Goal: Task Accomplishment & Management: Use online tool/utility

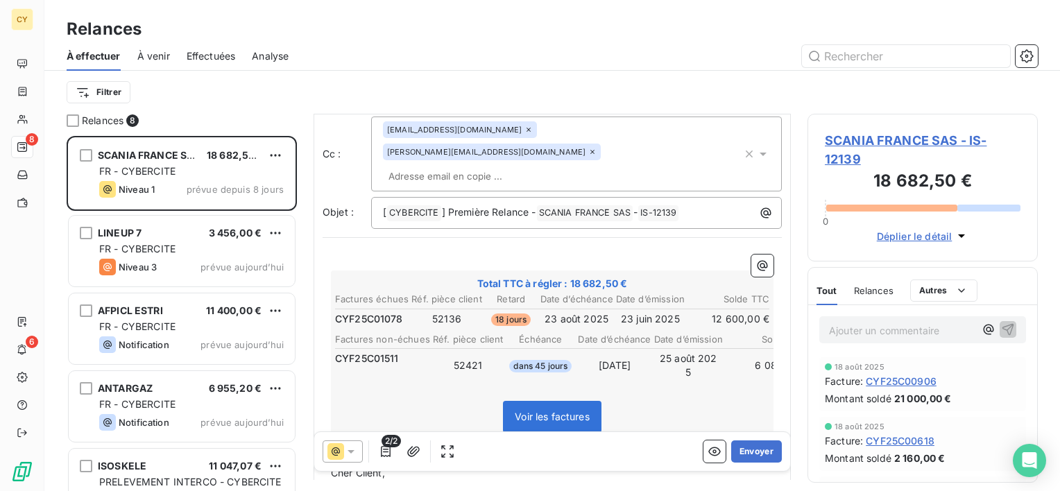
scroll to position [139, 0]
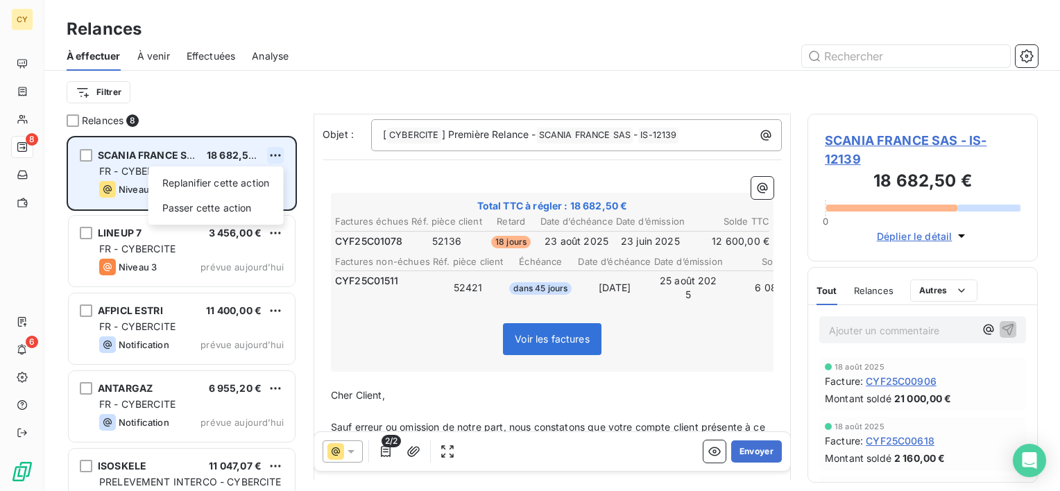
click at [279, 155] on html "CY 8 6 Relances À effectuer À venir Effectuées Analyse Filtrer Relances 8 SCANI…" at bounding box center [530, 245] width 1060 height 491
click at [230, 186] on div "Replanifier cette action" at bounding box center [216, 183] width 124 height 22
select select "8"
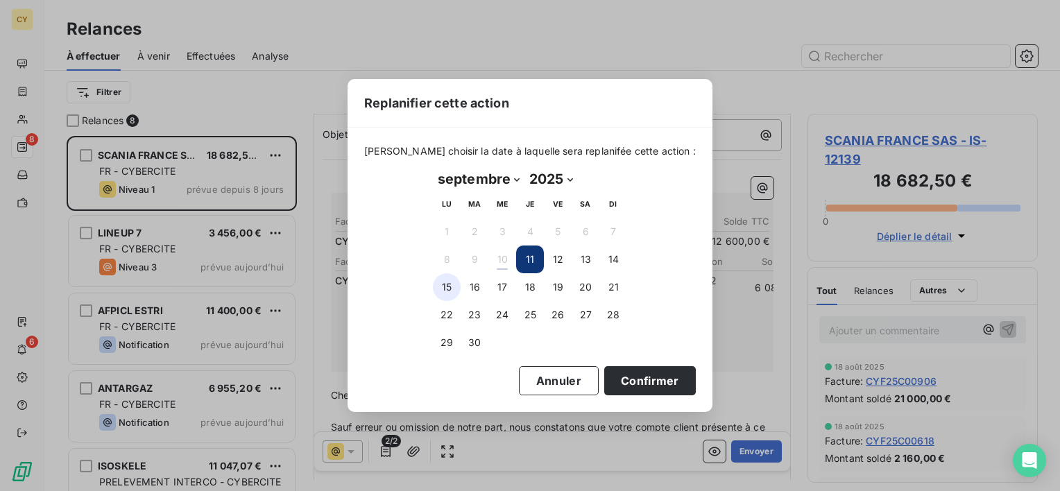
click at [448, 283] on button "15" at bounding box center [447, 287] width 28 height 28
drag, startPoint x: 637, startPoint y: 377, endPoint x: 591, endPoint y: 377, distance: 45.8
click at [630, 376] on button "Confirmer" at bounding box center [650, 380] width 92 height 29
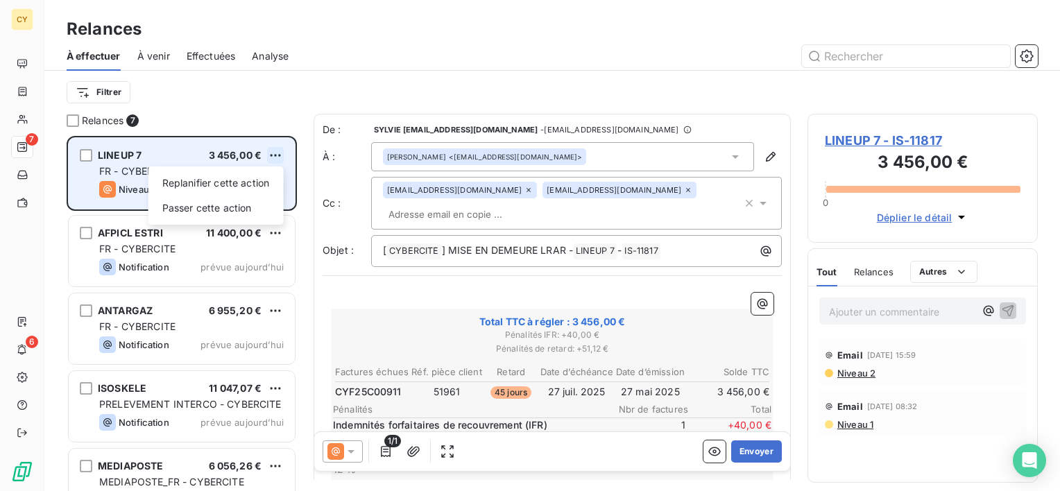
click at [272, 158] on html "CY 7 6 Relances À effectuer À venir Effectuées Analyse Filtrer Relances 7 LINEU…" at bounding box center [530, 245] width 1060 height 491
click at [239, 182] on div "Replanifier cette action" at bounding box center [216, 183] width 124 height 22
select select "8"
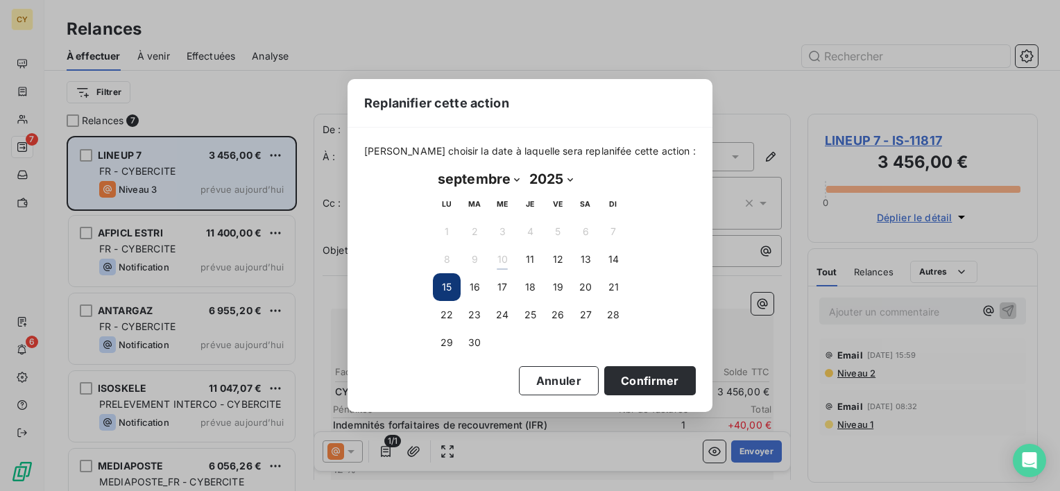
click at [446, 282] on button "15" at bounding box center [447, 287] width 28 height 28
drag, startPoint x: 618, startPoint y: 381, endPoint x: 595, endPoint y: 367, distance: 26.8
click at [618, 375] on button "Confirmer" at bounding box center [650, 380] width 92 height 29
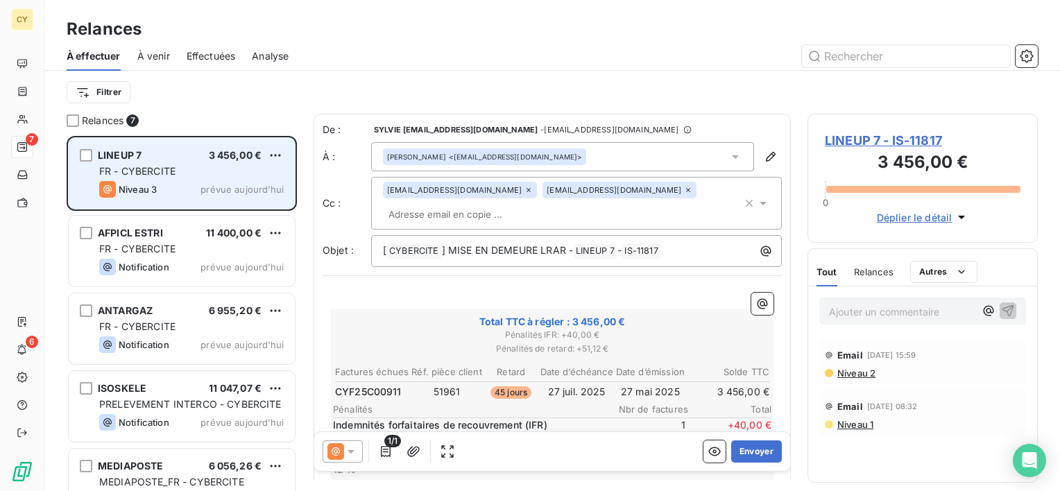
click at [732, 156] on icon at bounding box center [735, 156] width 7 height 3
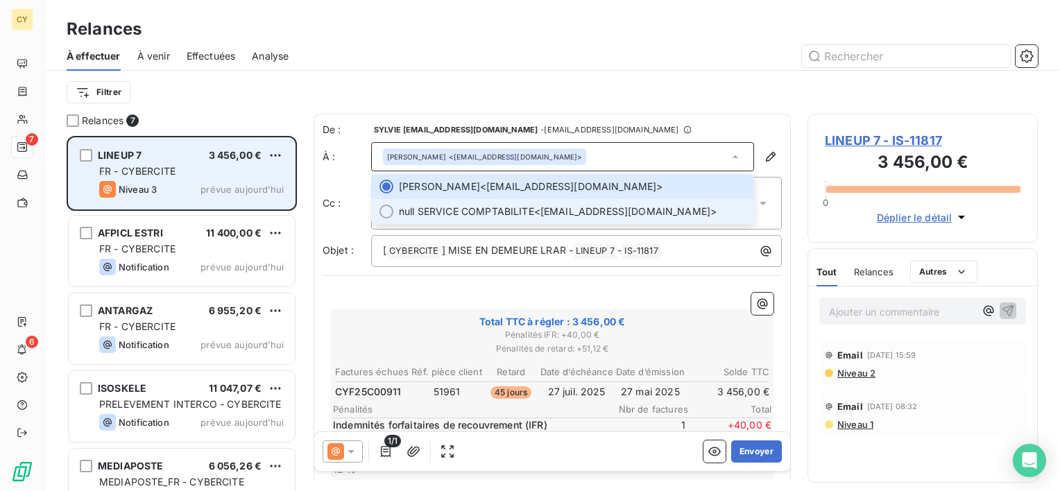
click at [530, 214] on span "null SERVICE COMPTABILITE" at bounding box center [466, 212] width 135 height 14
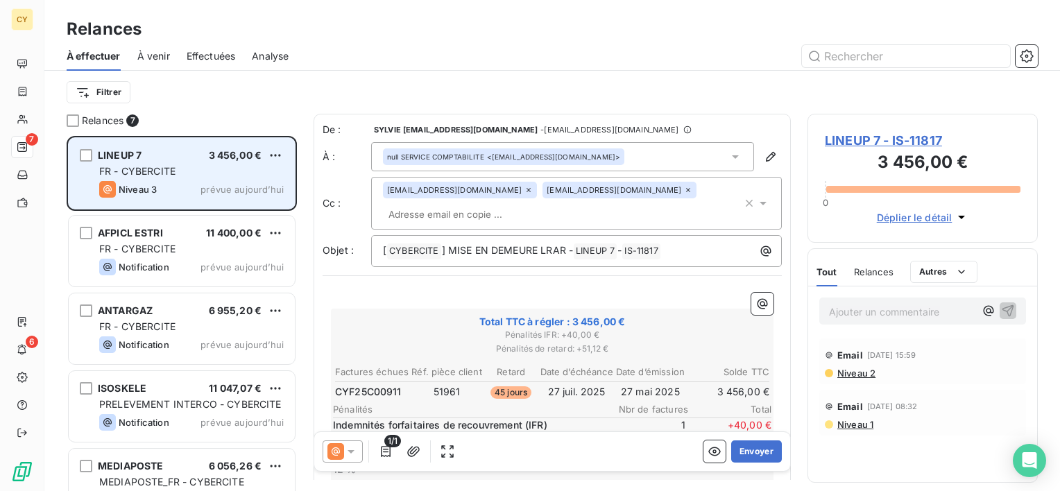
click at [684, 191] on icon at bounding box center [688, 190] width 8 height 8
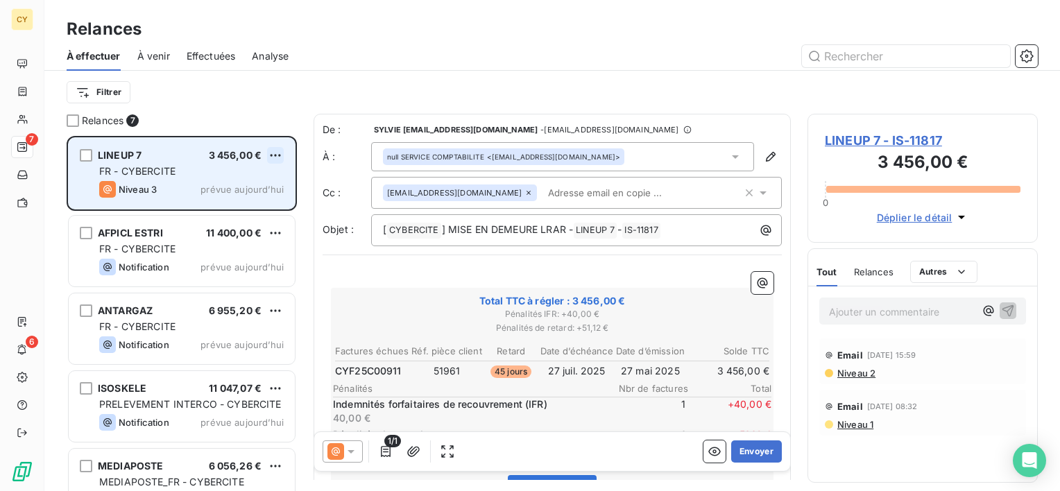
click at [272, 155] on html "CY 7 6 Relances À effectuer À venir Effectuées Analyse Filtrer Relances 7 LINEU…" at bounding box center [530, 245] width 1060 height 491
click at [222, 186] on div "Replanifier cette action" at bounding box center [216, 183] width 124 height 22
select select "8"
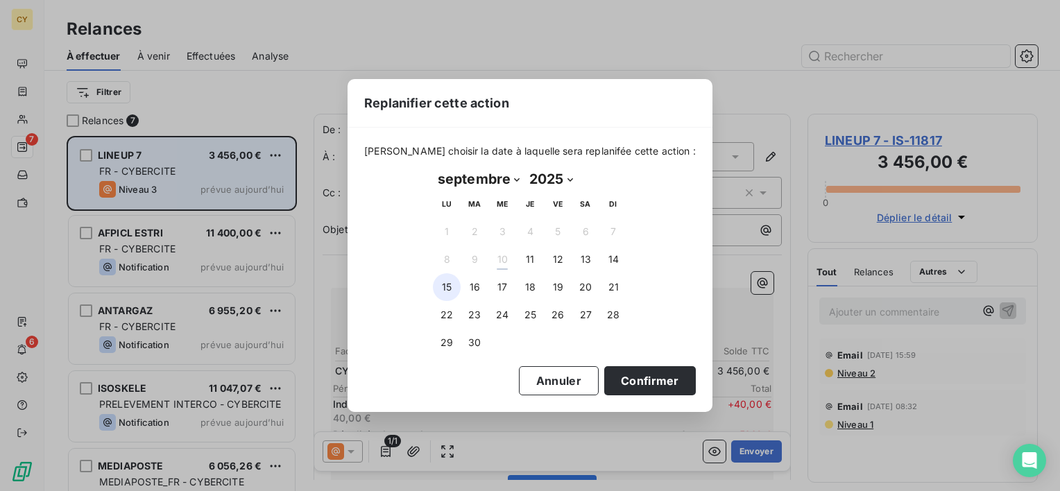
click at [443, 291] on button "15" at bounding box center [447, 287] width 28 height 28
click at [630, 384] on button "Confirmer" at bounding box center [650, 380] width 92 height 29
